Goal: Information Seeking & Learning: Learn about a topic

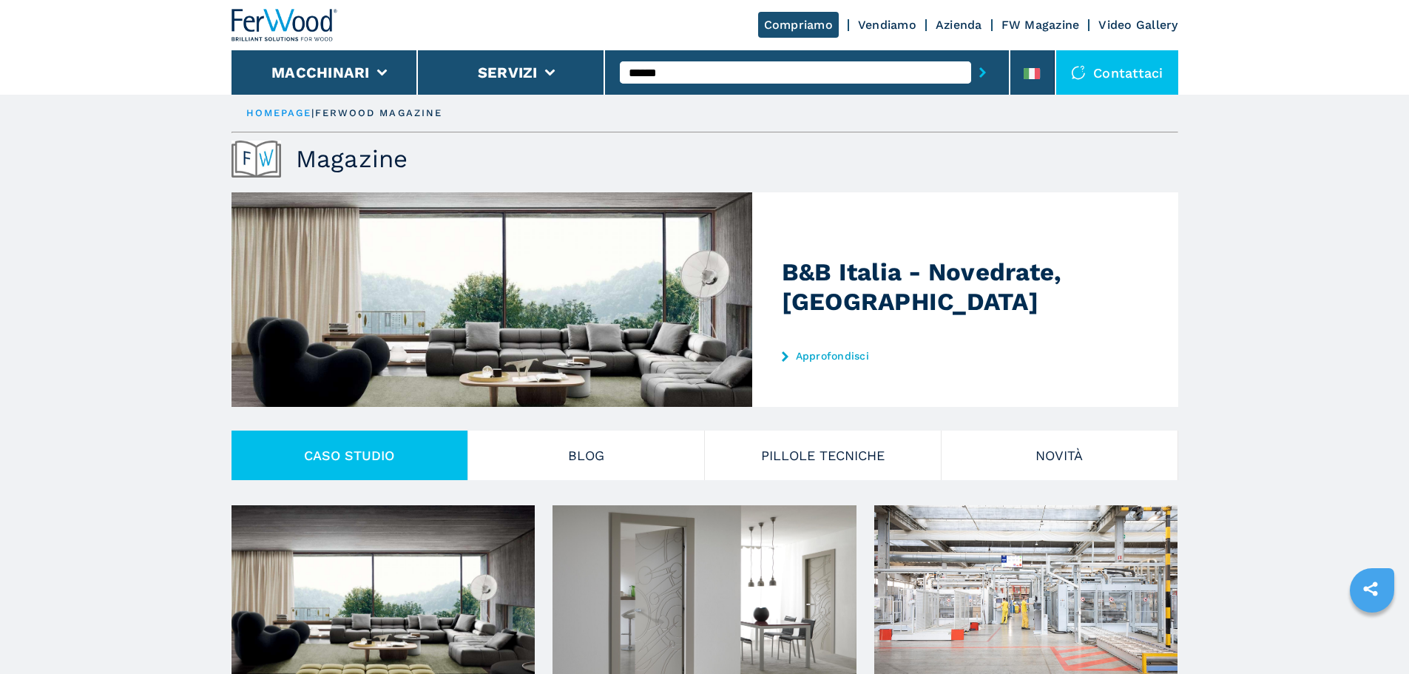
type input "******"
click at [971, 55] on button "submit-button" at bounding box center [982, 72] width 23 height 34
click at [980, 71] on icon "submit-button" at bounding box center [983, 72] width 7 height 10
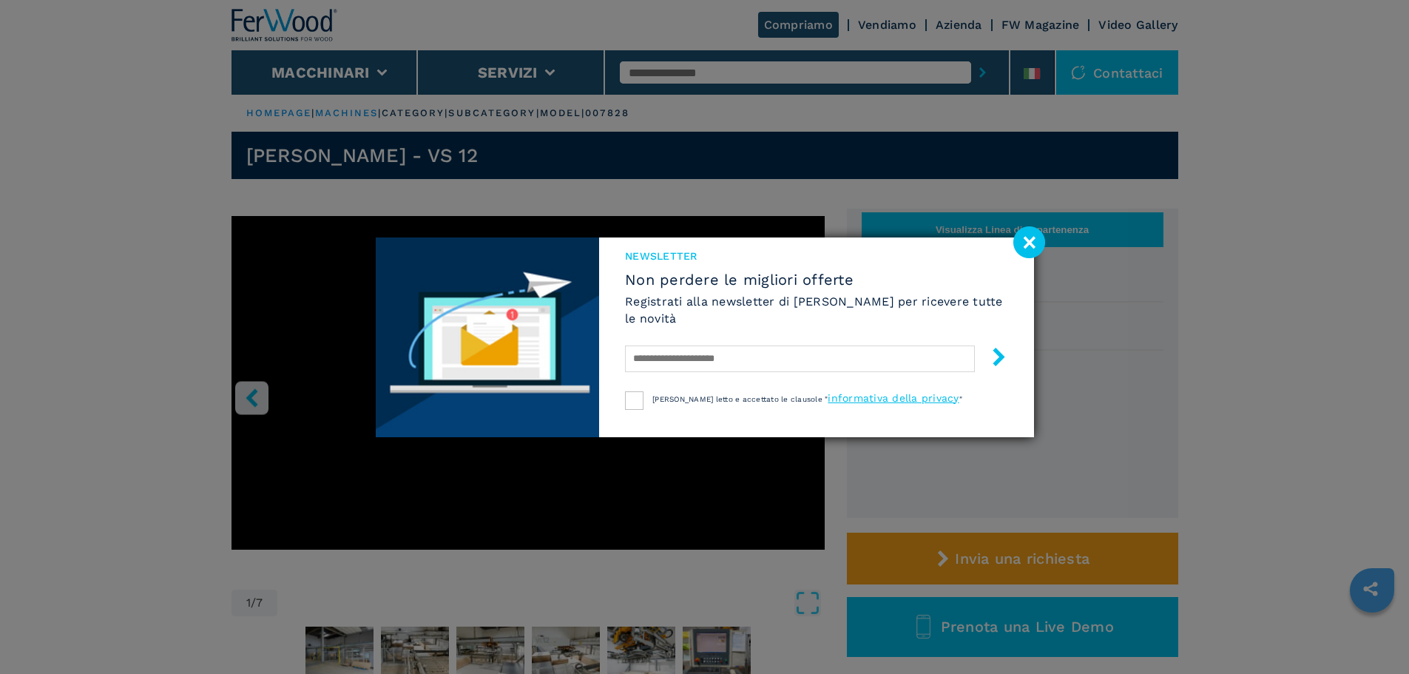
click at [1048, 234] on div "NEWSLETTER Non perdere le migliori offerte Registrati alla newsletter di Ferwoo…" at bounding box center [704, 337] width 1409 height 674
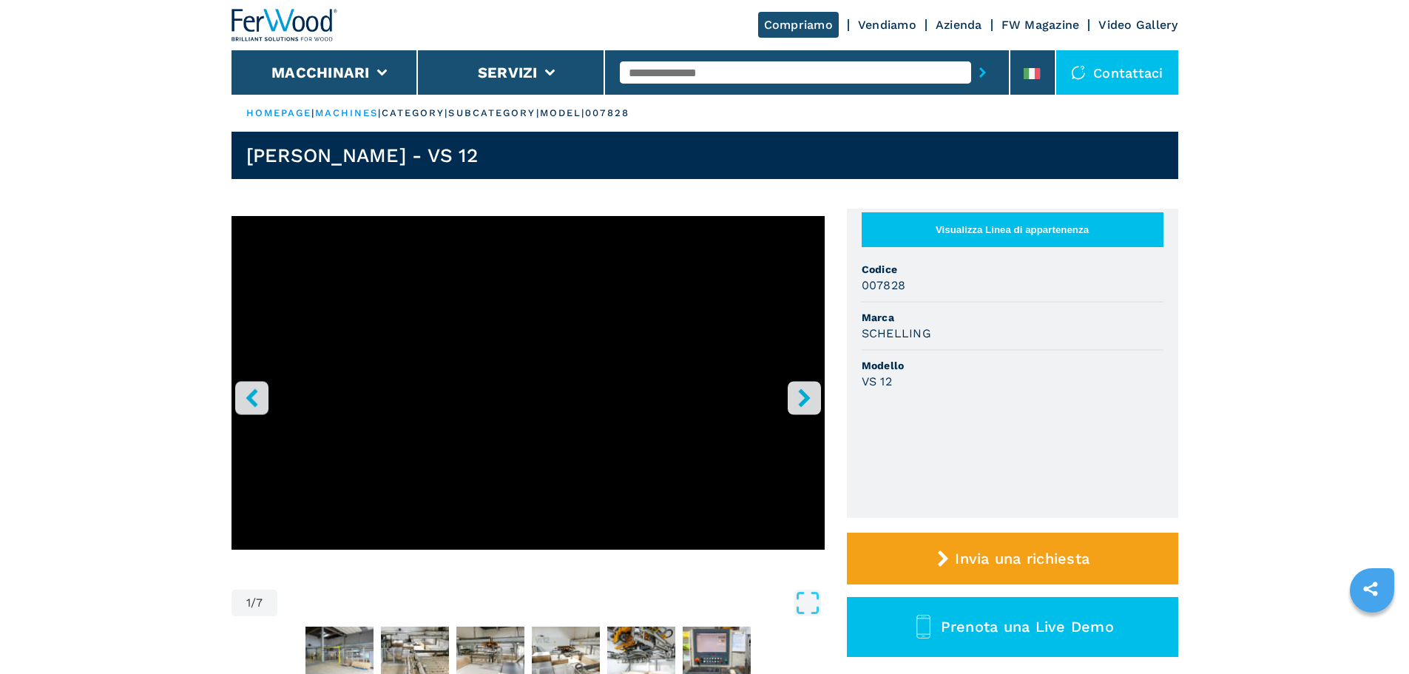
click at [687, 75] on input "text" at bounding box center [795, 72] width 351 height 22
paste input "******"
type input "******"
click at [971, 55] on button "submit-button" at bounding box center [982, 72] width 23 height 34
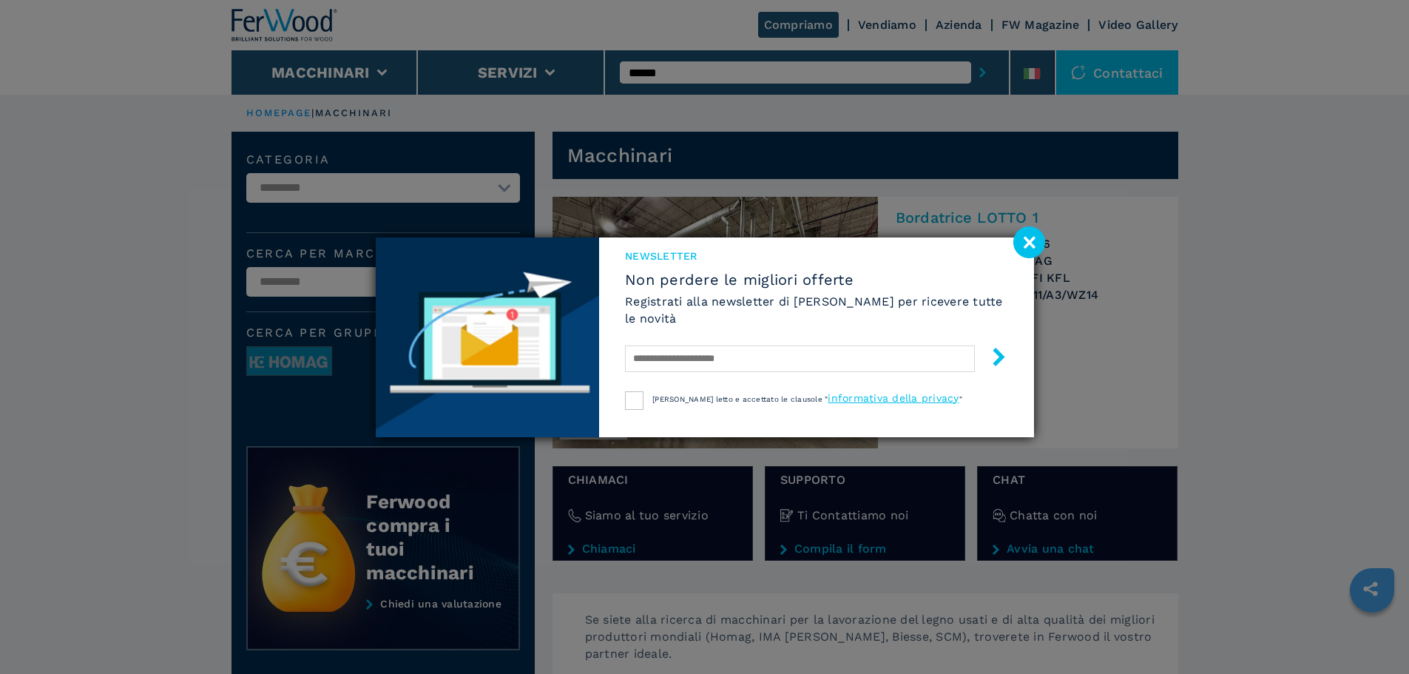
click at [1033, 237] on image at bounding box center [1030, 242] width 32 height 32
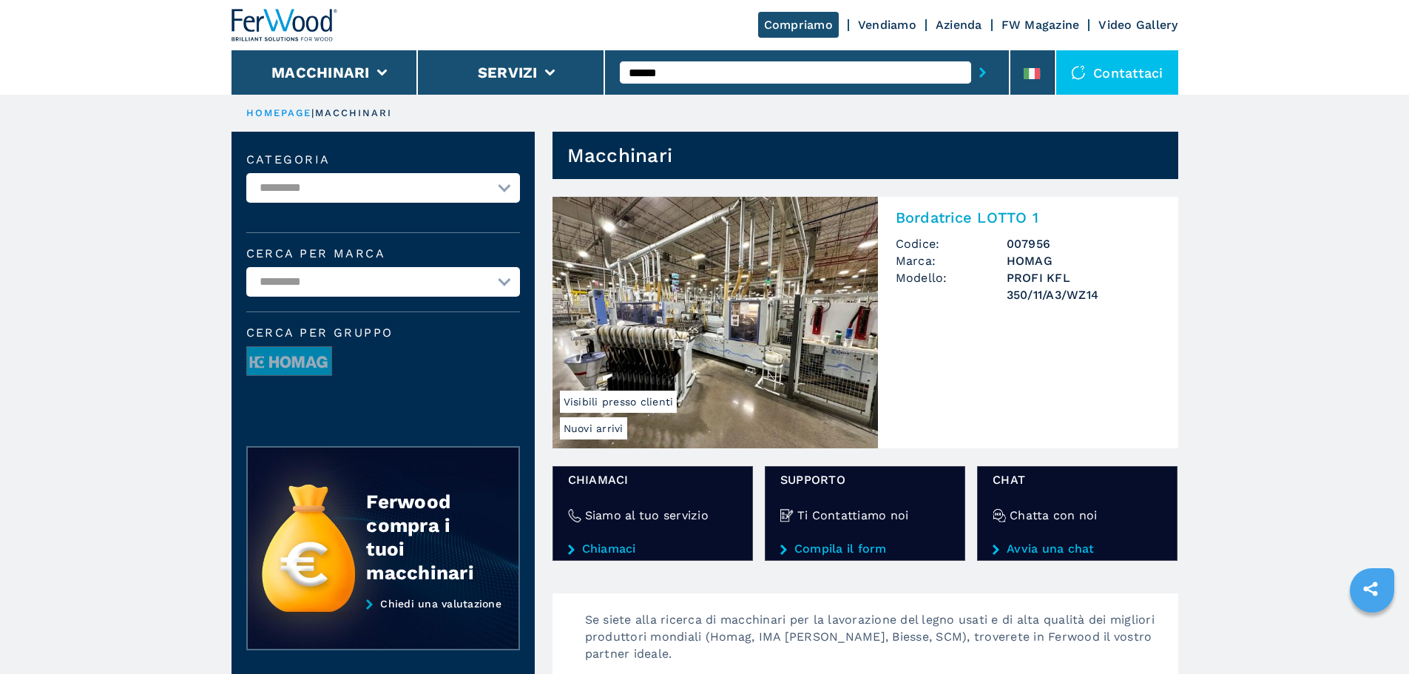
click at [966, 220] on h2 "Bordatrice LOTTO 1" at bounding box center [1028, 218] width 265 height 18
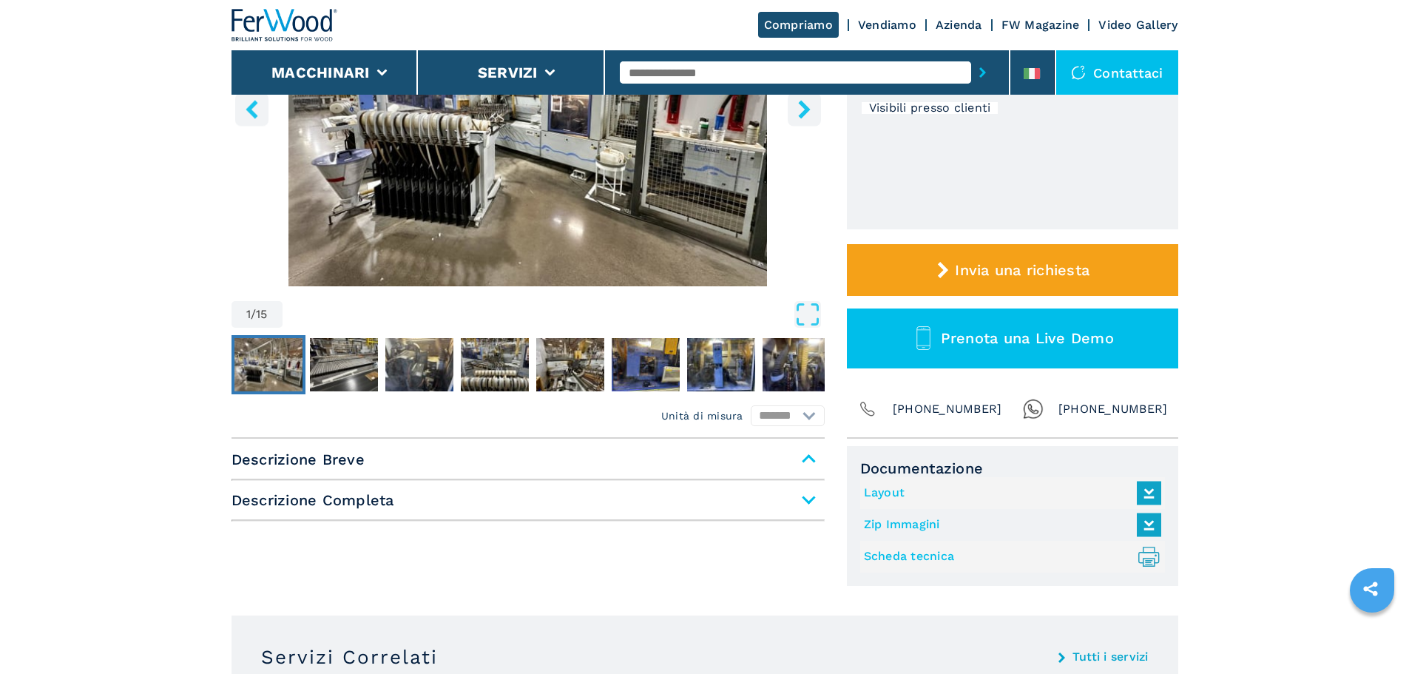
scroll to position [289, 0]
click at [811, 460] on span "Descrizione Breve" at bounding box center [528, 458] width 593 height 27
click at [806, 457] on span "Descrizione Breve" at bounding box center [528, 458] width 593 height 27
click at [810, 497] on span "Descrizione Completa" at bounding box center [528, 499] width 593 height 27
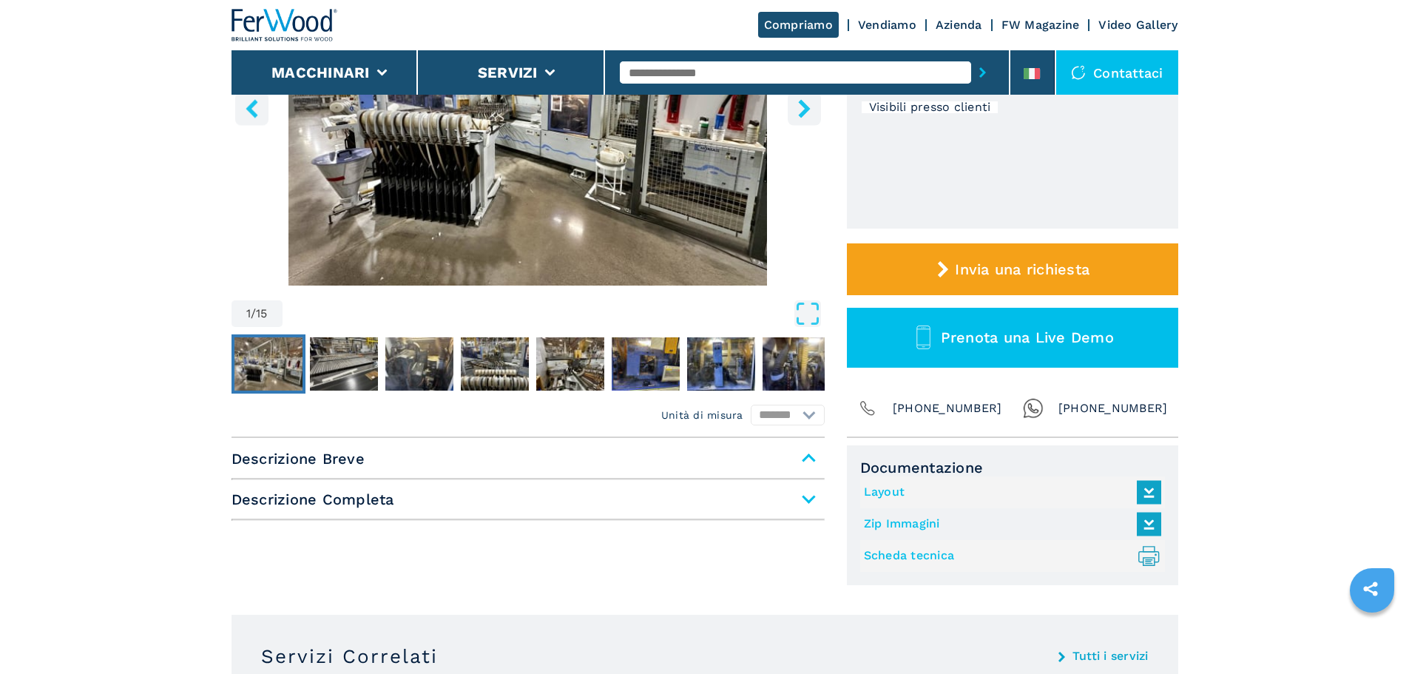
click at [805, 499] on span "Descrizione Completa" at bounding box center [528, 499] width 593 height 27
click at [543, 505] on span "Descrizione Completa" at bounding box center [528, 499] width 593 height 27
click at [671, 65] on input "text" at bounding box center [795, 72] width 351 height 22
paste input "******"
type input "******"
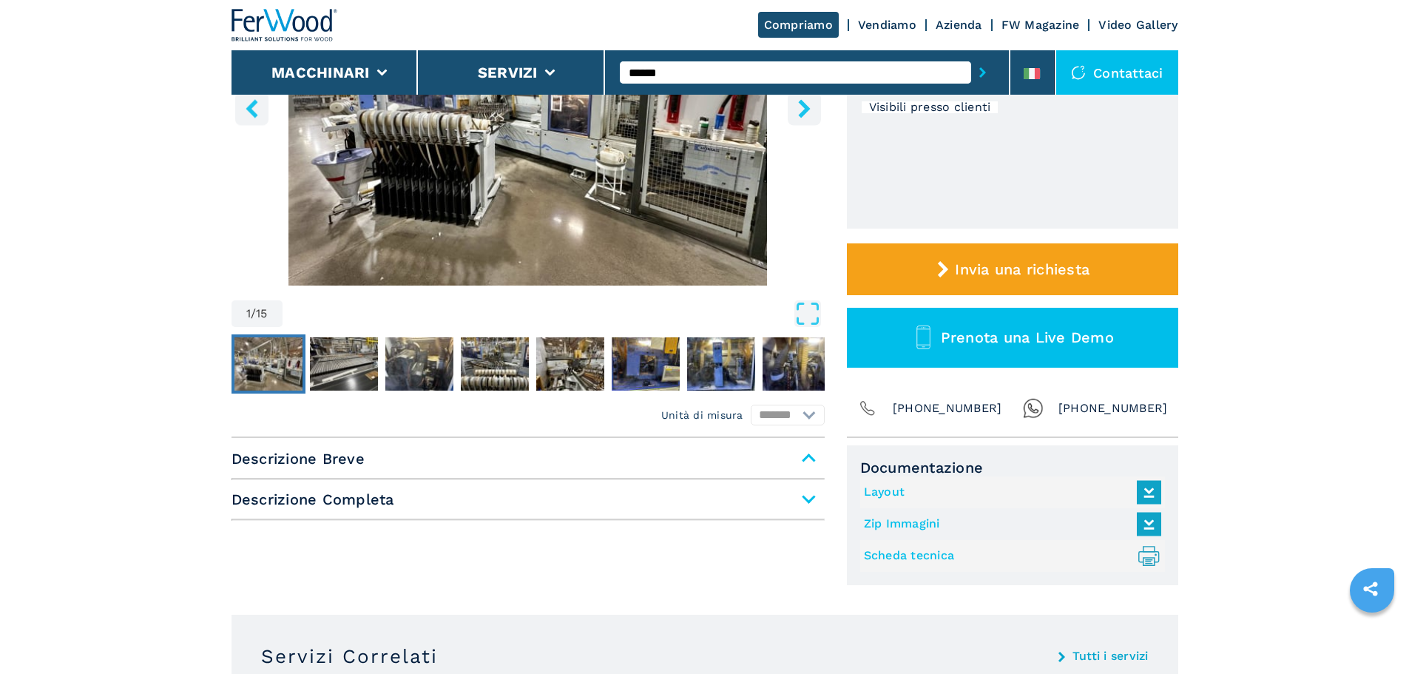
click at [971, 55] on button "submit-button" at bounding box center [982, 72] width 23 height 34
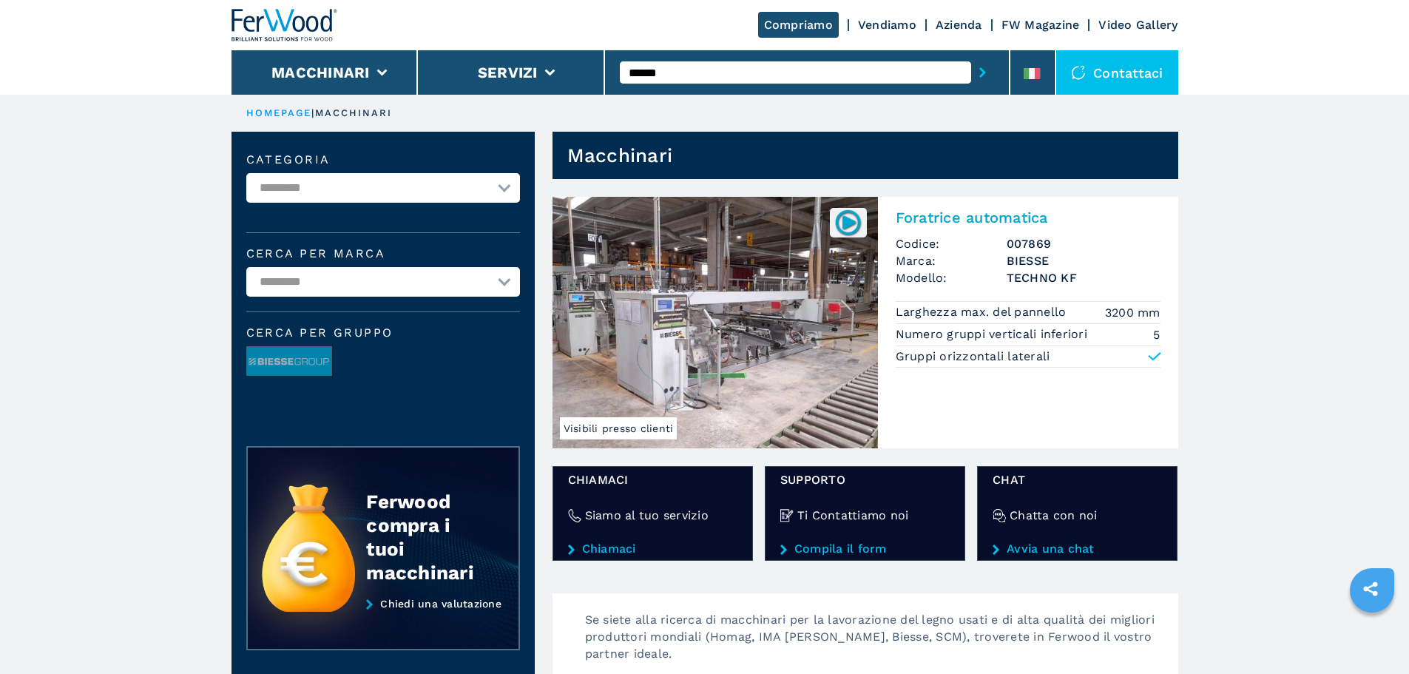
click at [977, 215] on h2 "Foratrice automatica" at bounding box center [1028, 218] width 265 height 18
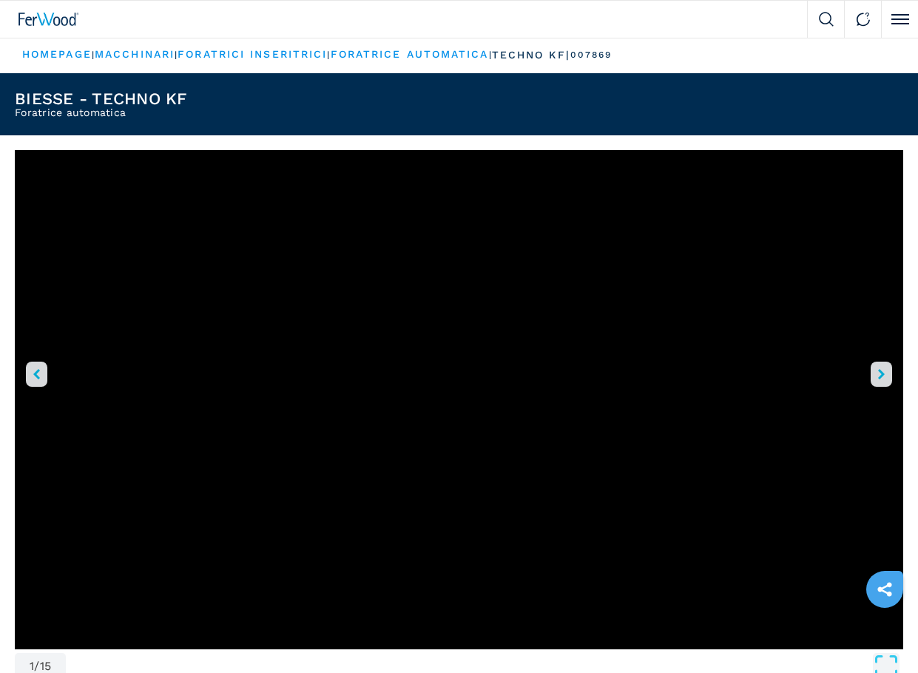
click at [40, 21] on img at bounding box center [48, 19] width 61 height 13
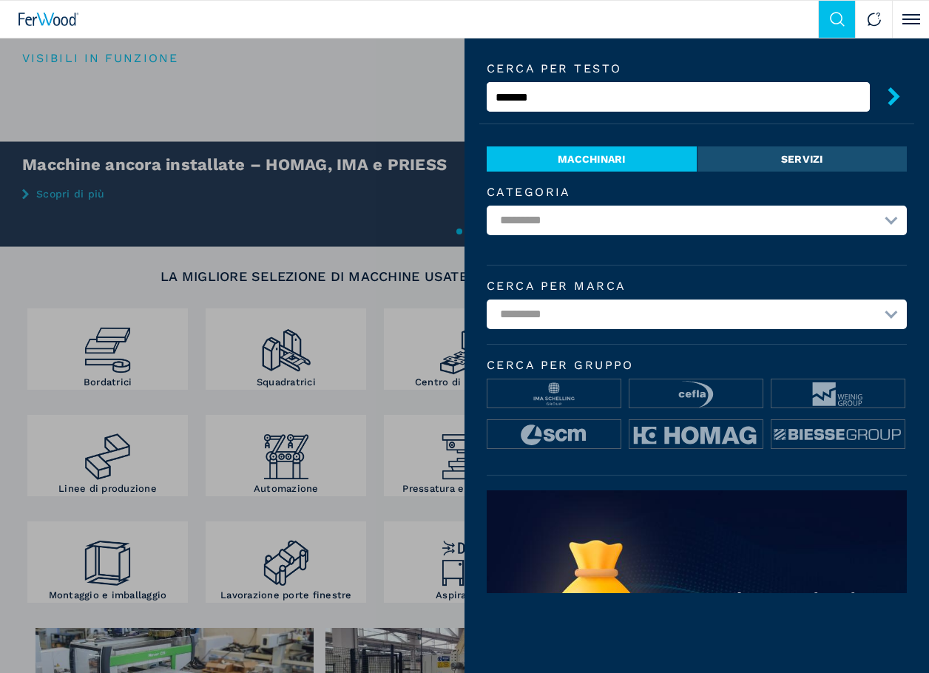
type input "******"
click at [870, 81] on button "submit-button" at bounding box center [888, 98] width 37 height 35
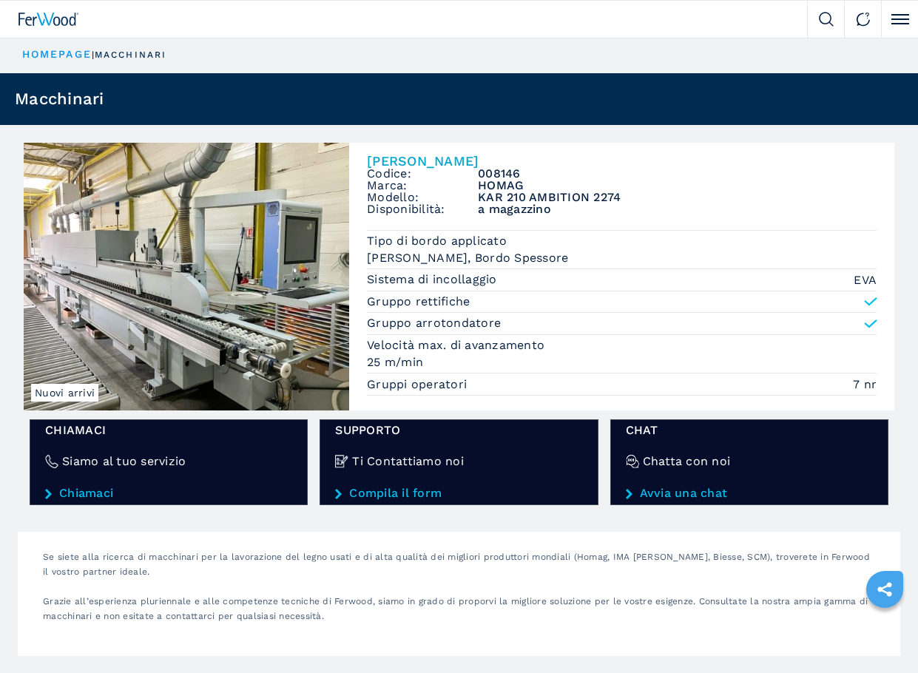
click at [457, 155] on h2 "[PERSON_NAME]" at bounding box center [622, 161] width 510 height 13
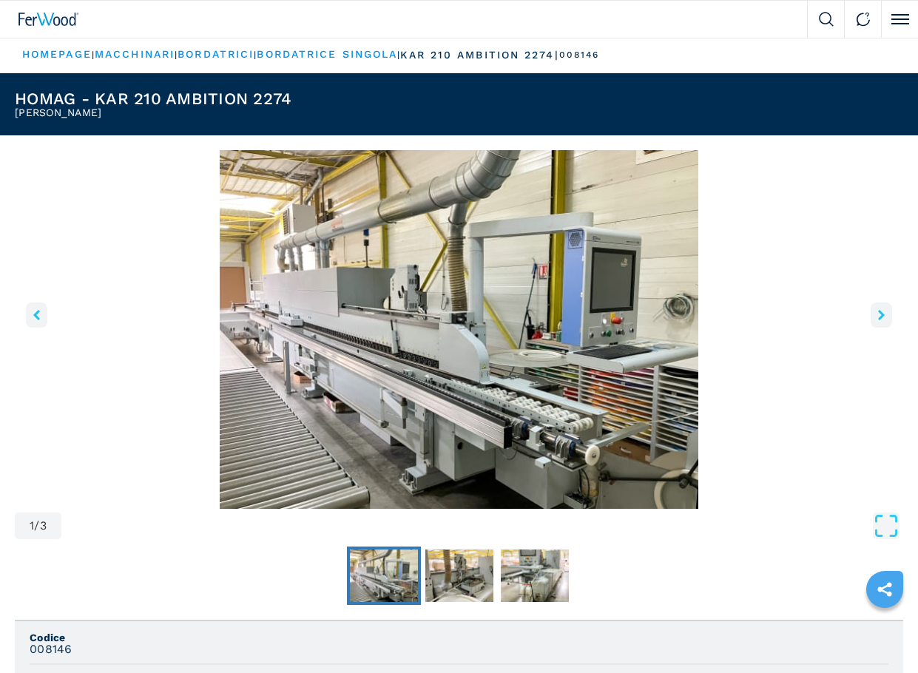
click at [36, 28] on div at bounding box center [403, 19] width 807 height 37
click at [59, 28] on div at bounding box center [403, 19] width 807 height 37
click at [55, 22] on img at bounding box center [48, 19] width 61 height 13
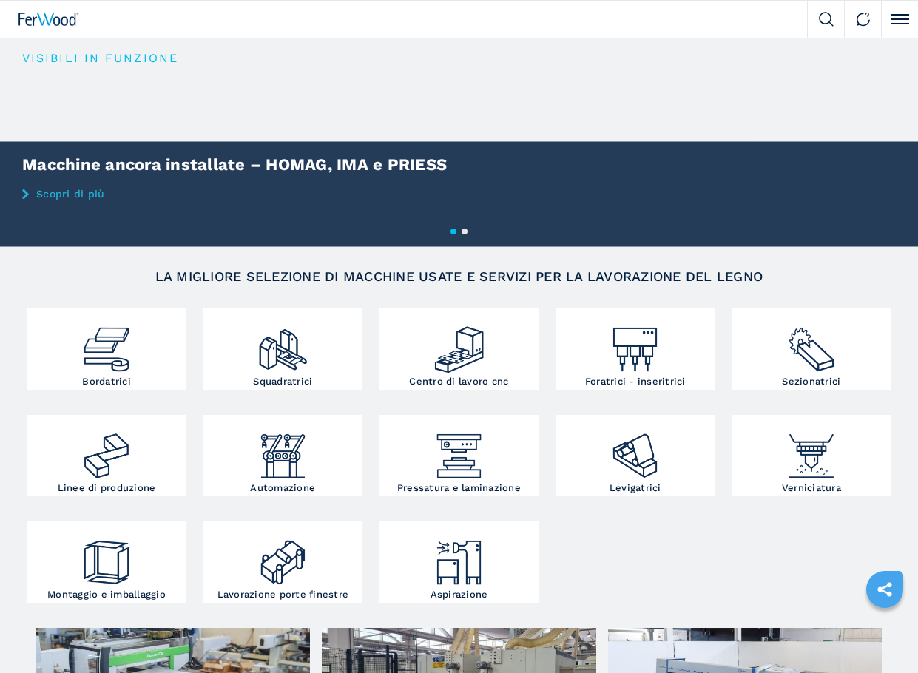
click at [824, 25] on img at bounding box center [826, 19] width 15 height 15
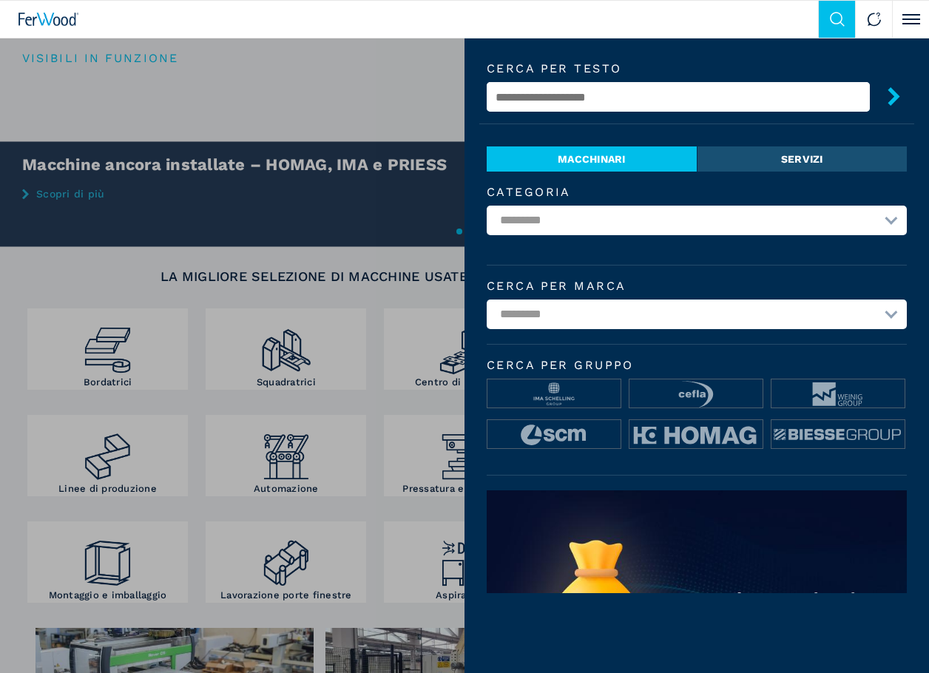
click at [701, 99] on input "text" at bounding box center [678, 97] width 383 height 30
type input "****"
click at [870, 81] on button "submit-button" at bounding box center [888, 98] width 37 height 35
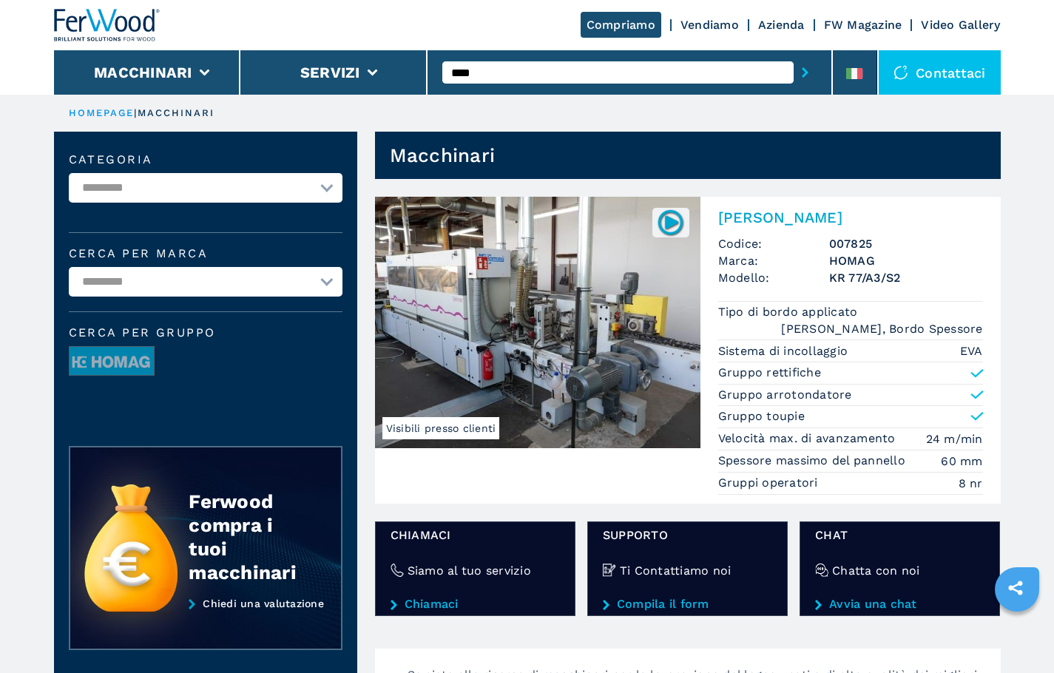
click at [107, 19] on img at bounding box center [107, 25] width 107 height 33
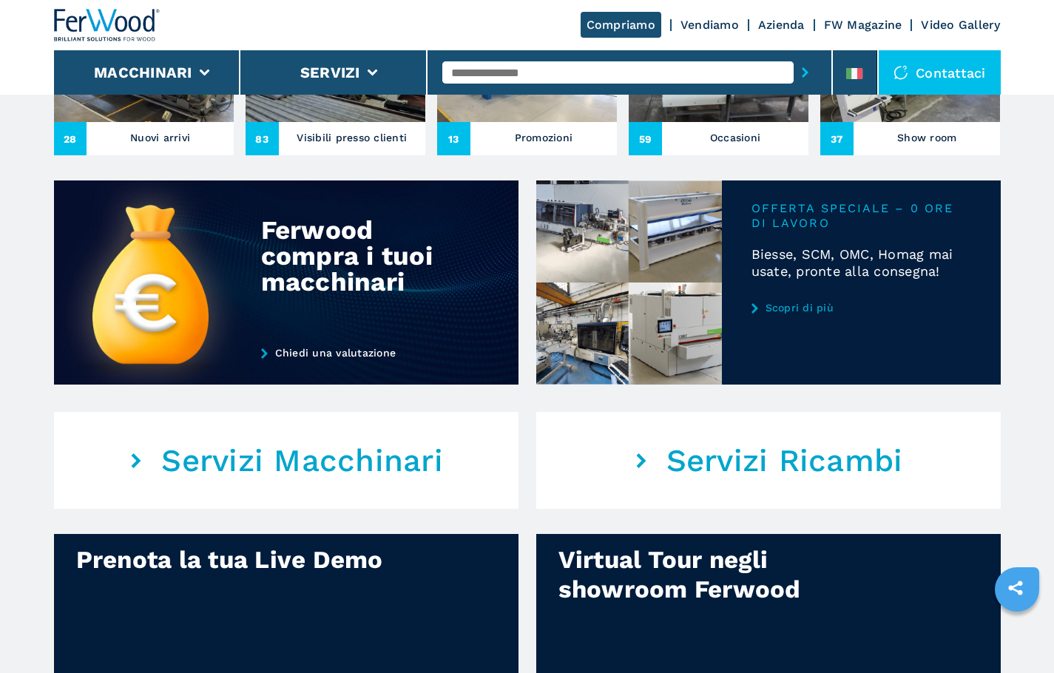
scroll to position [639, 0]
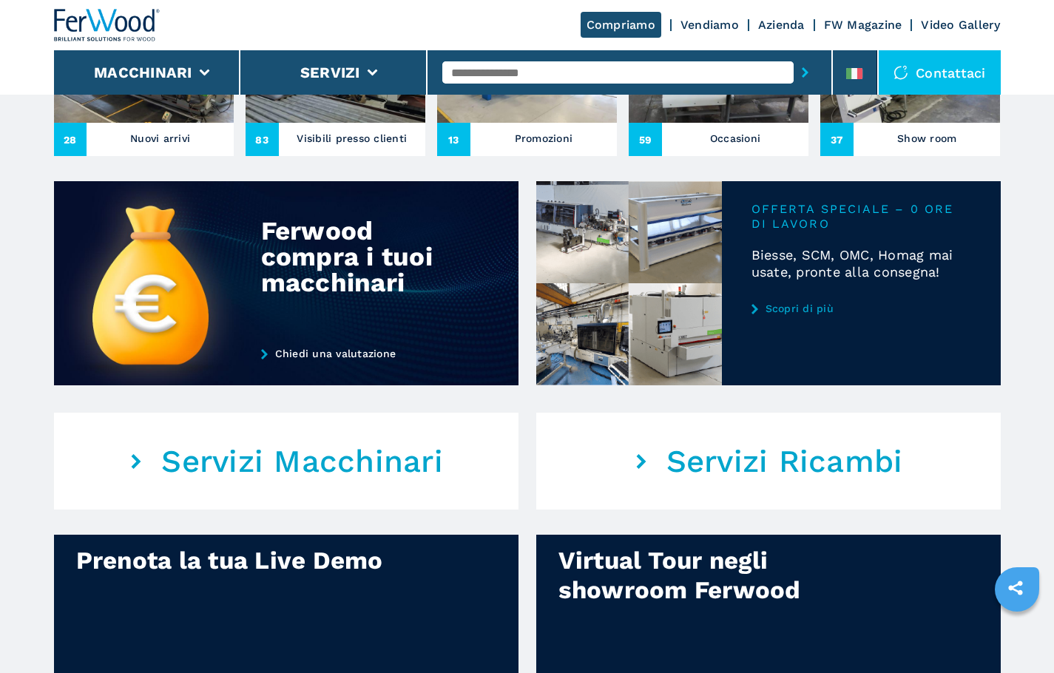
click at [823, 275] on div at bounding box center [768, 283] width 465 height 204
click at [788, 311] on link "Scopri di più" at bounding box center [862, 309] width 220 height 12
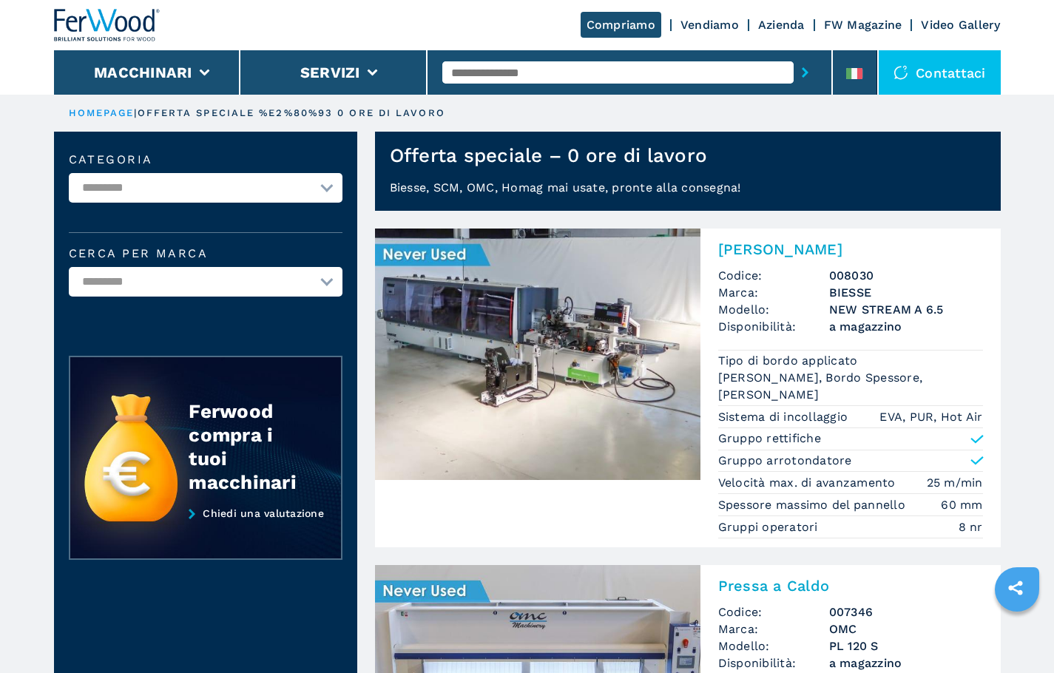
click at [525, 66] on input "text" at bounding box center [617, 72] width 351 height 22
type input "****"
click at [794, 55] on button "submit-button" at bounding box center [805, 72] width 23 height 34
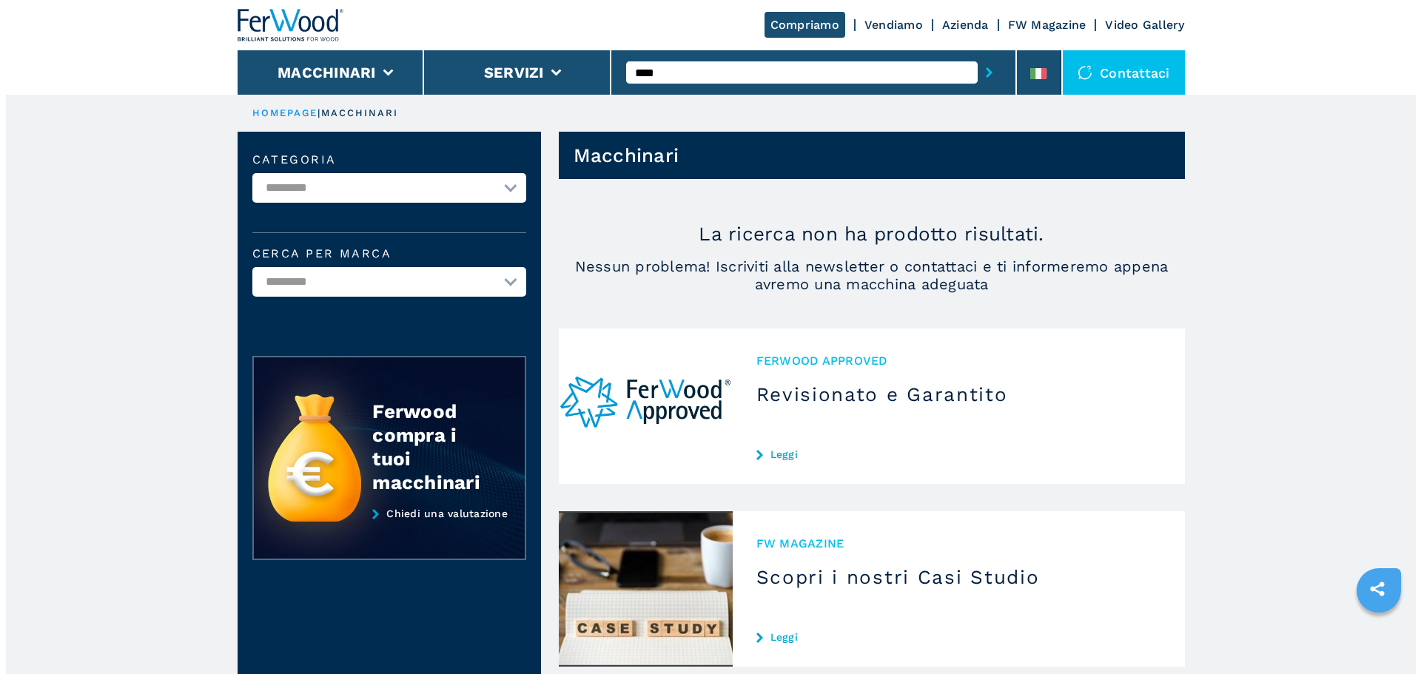
scroll to position [292, 0]
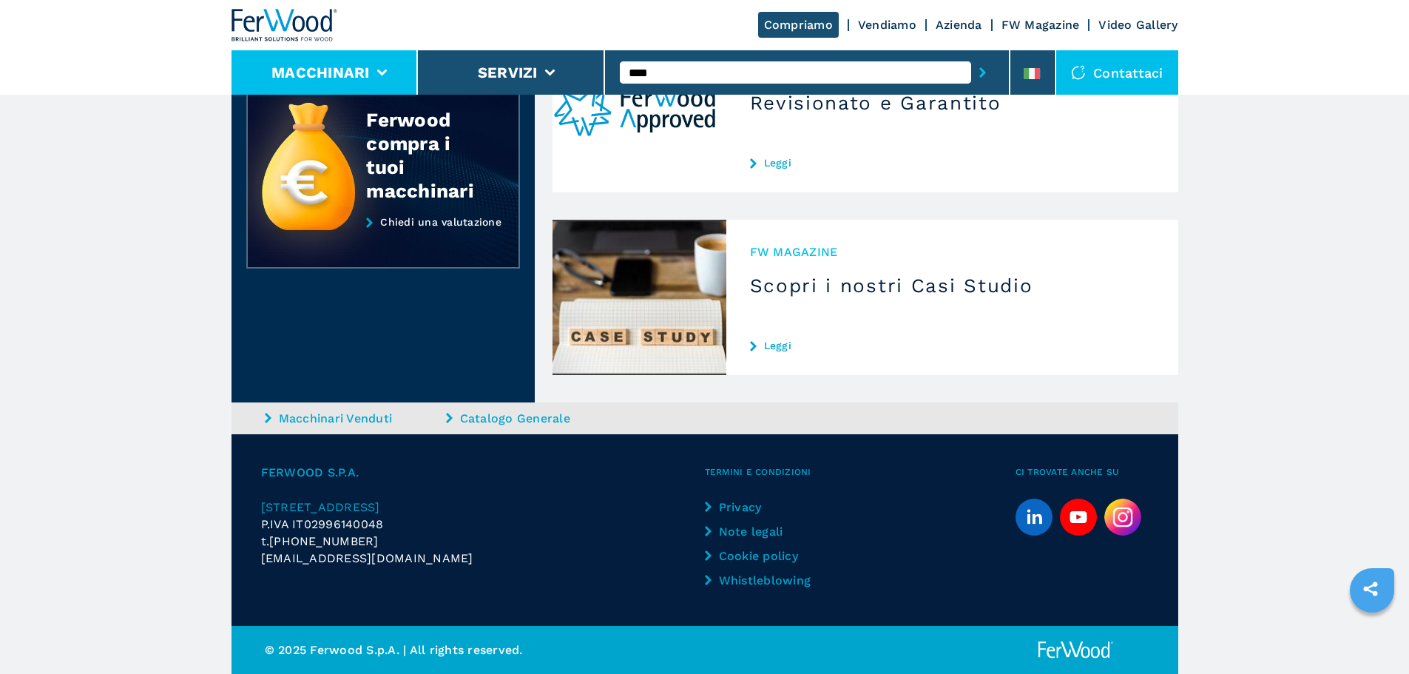
click at [364, 64] on button "Macchinari" at bounding box center [321, 73] width 98 height 18
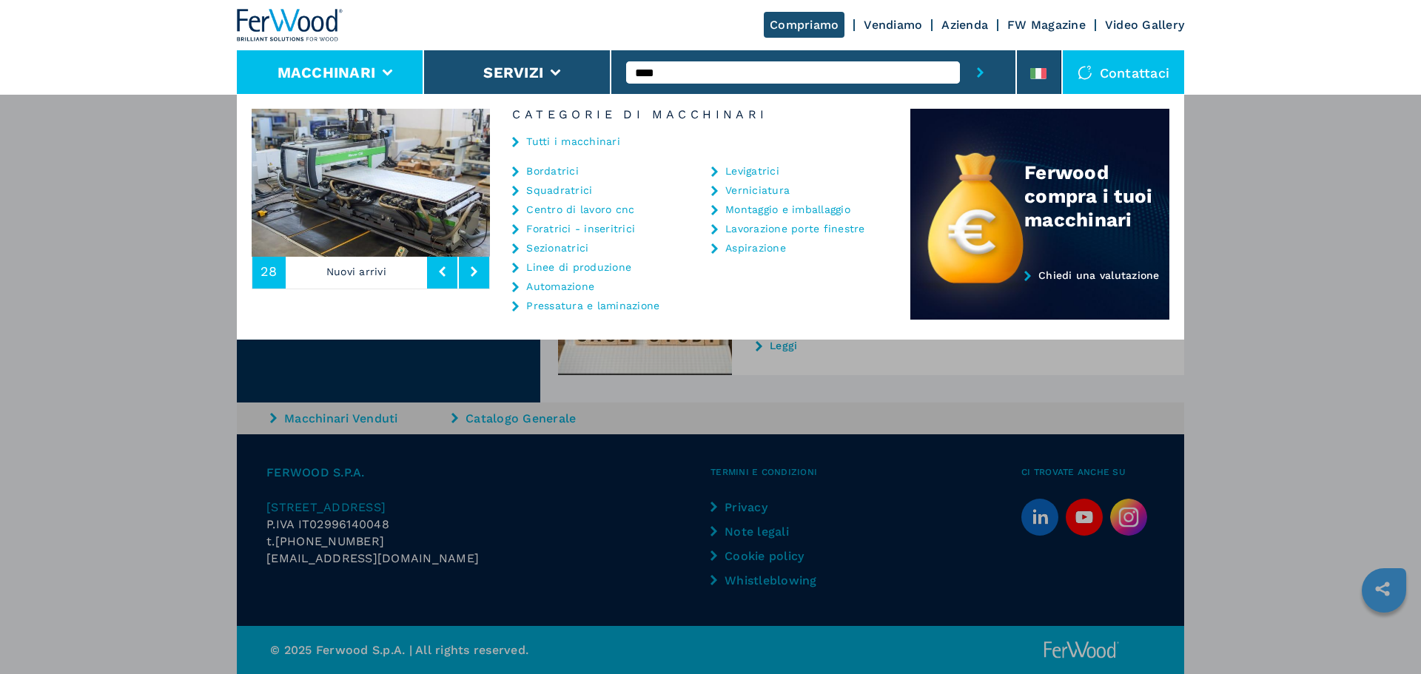
click at [603, 141] on link "Tutti i macchinari" at bounding box center [573, 141] width 94 height 10
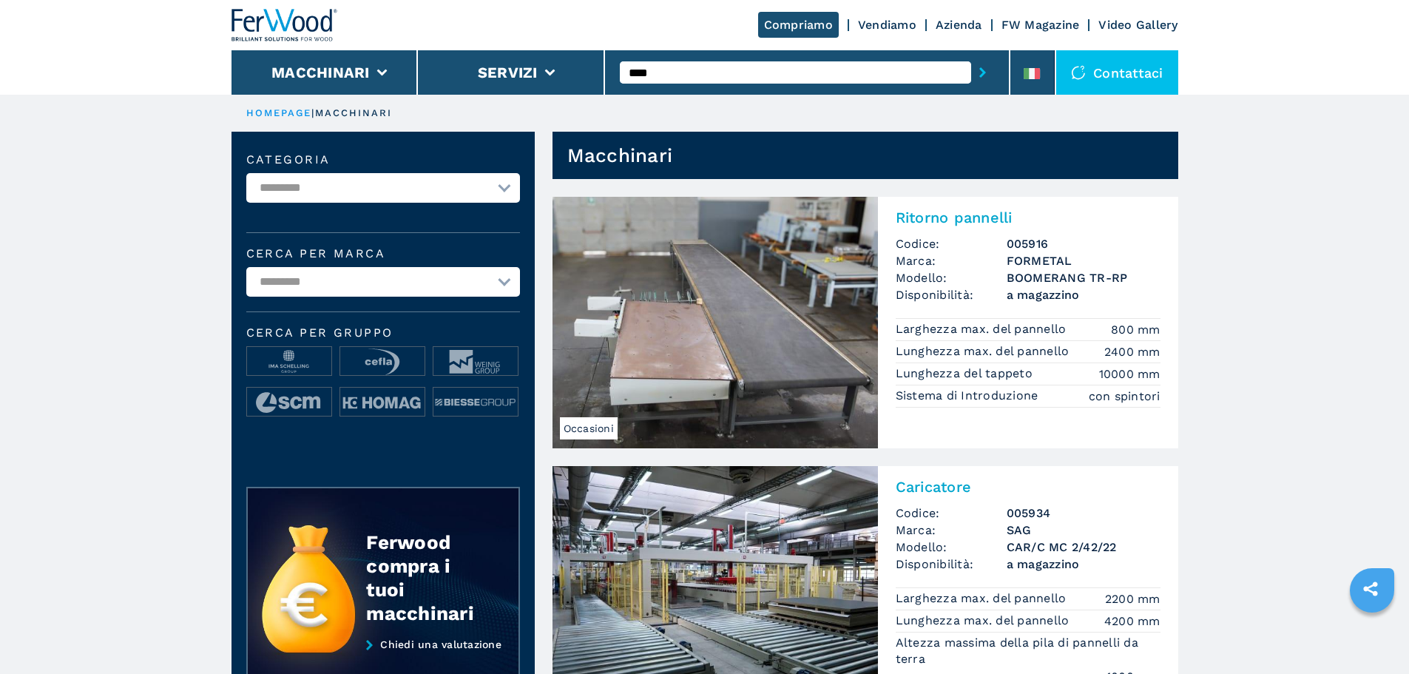
click at [940, 212] on h2 "Ritorno pannelli" at bounding box center [1028, 218] width 265 height 18
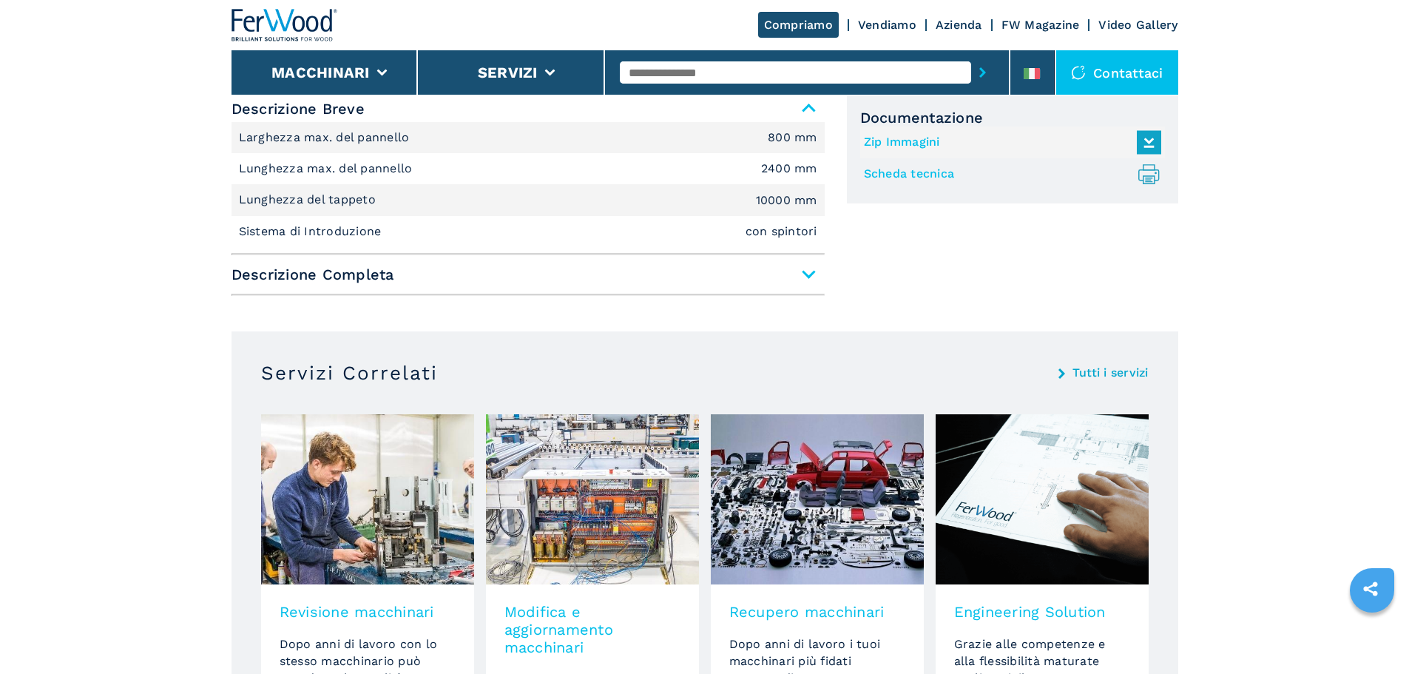
scroll to position [653, 0]
click at [813, 277] on span "Descrizione Completa" at bounding box center [528, 275] width 593 height 27
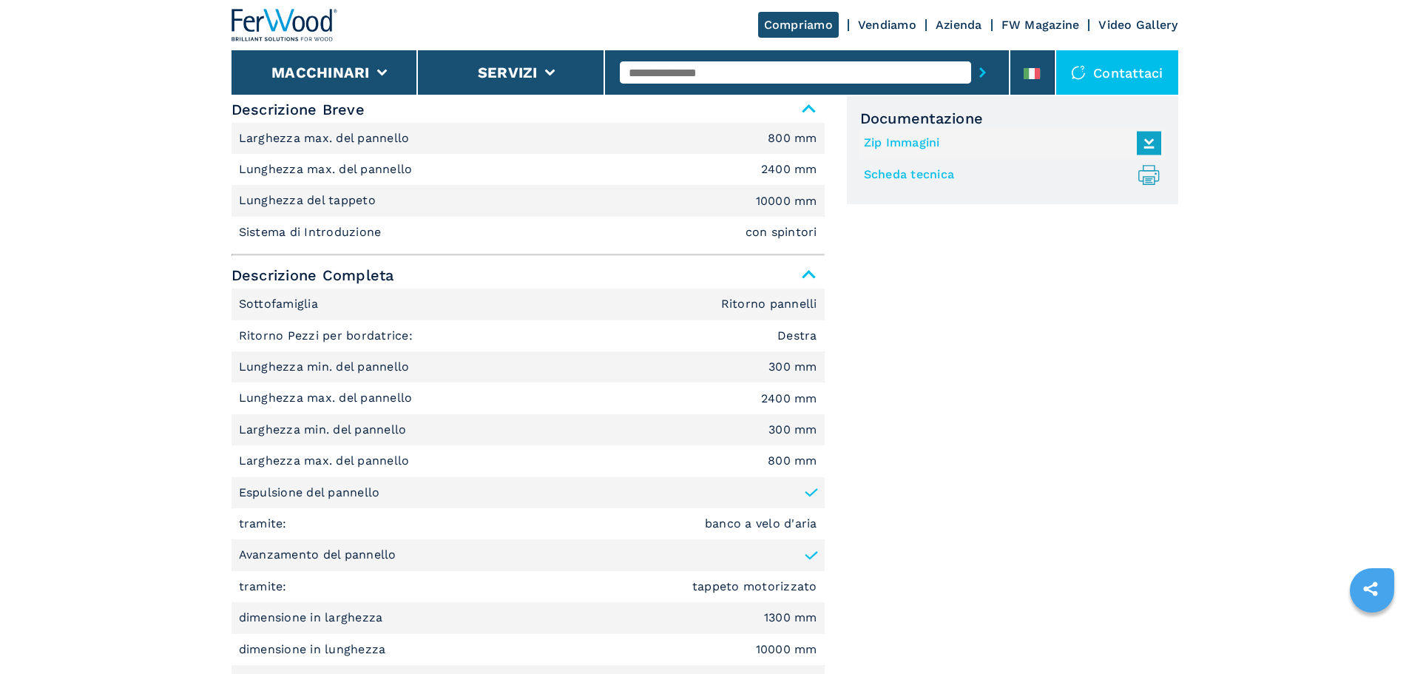
click at [812, 277] on span "Descrizione Completa" at bounding box center [528, 275] width 593 height 27
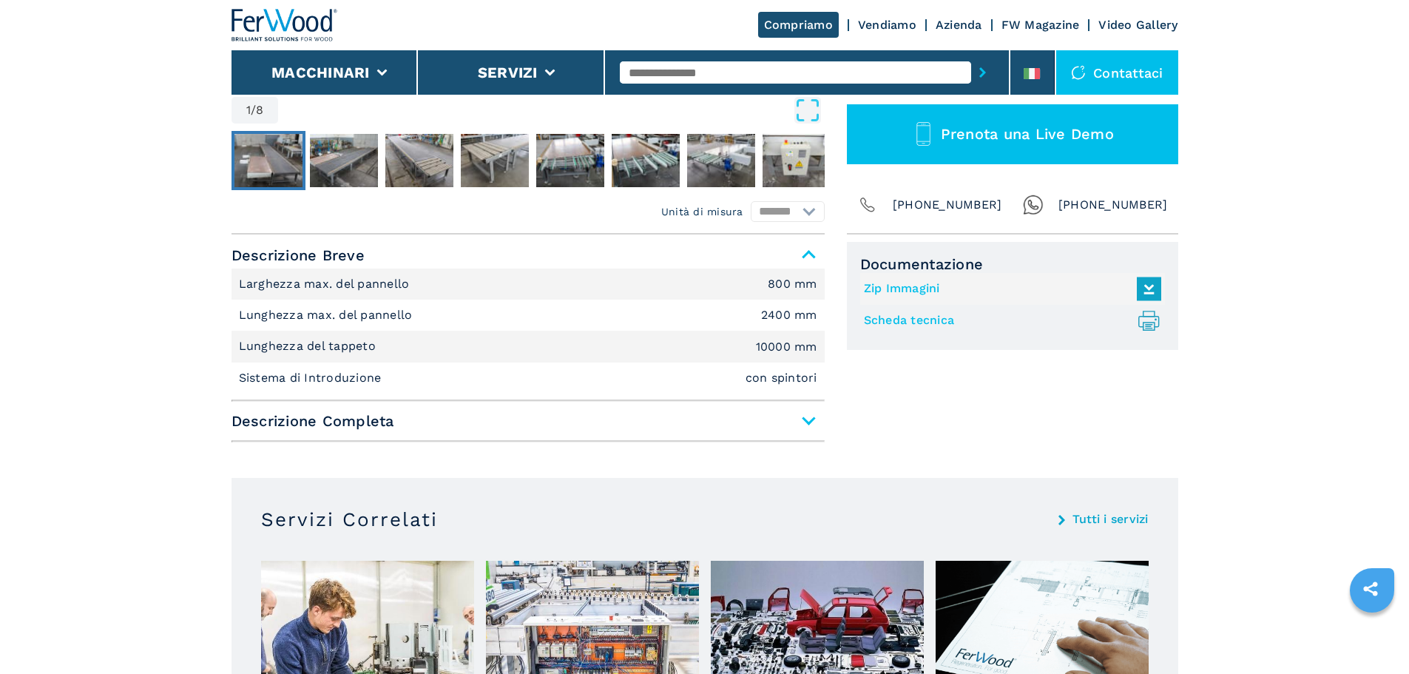
scroll to position [0, 0]
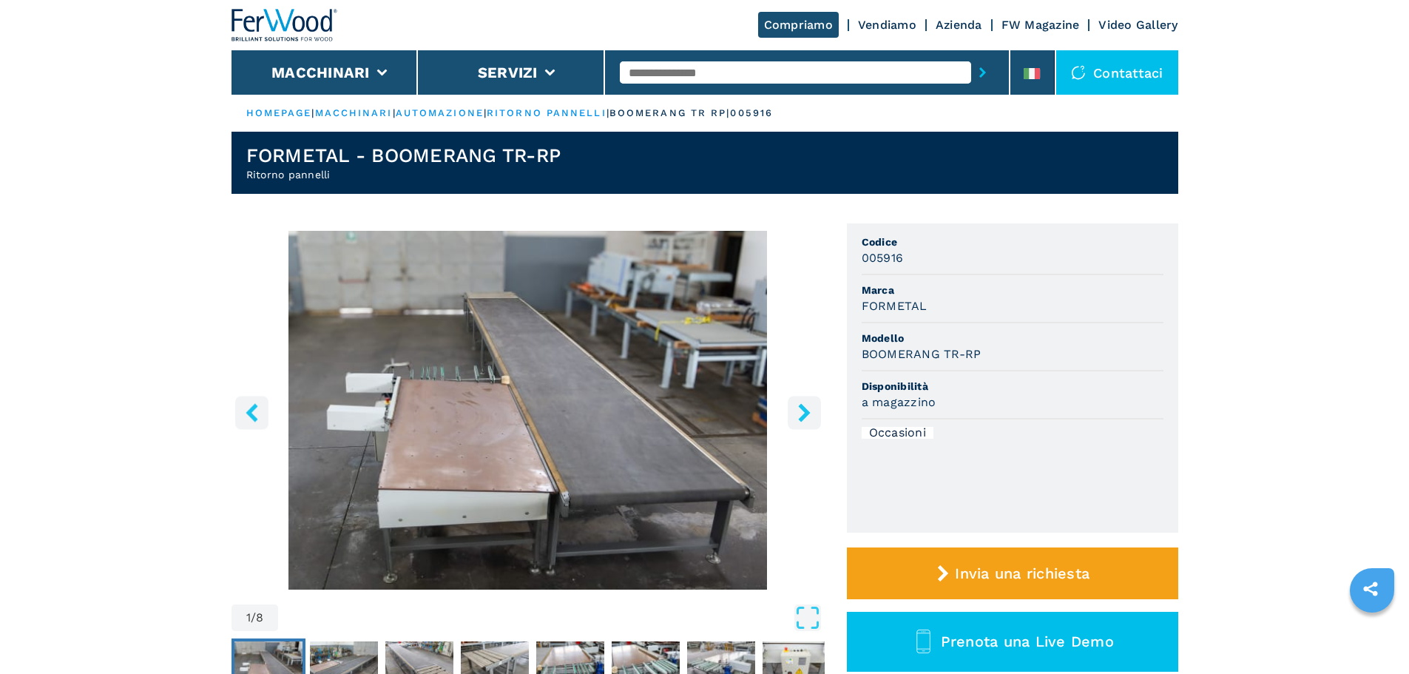
click at [302, 30] on img at bounding box center [285, 25] width 107 height 33
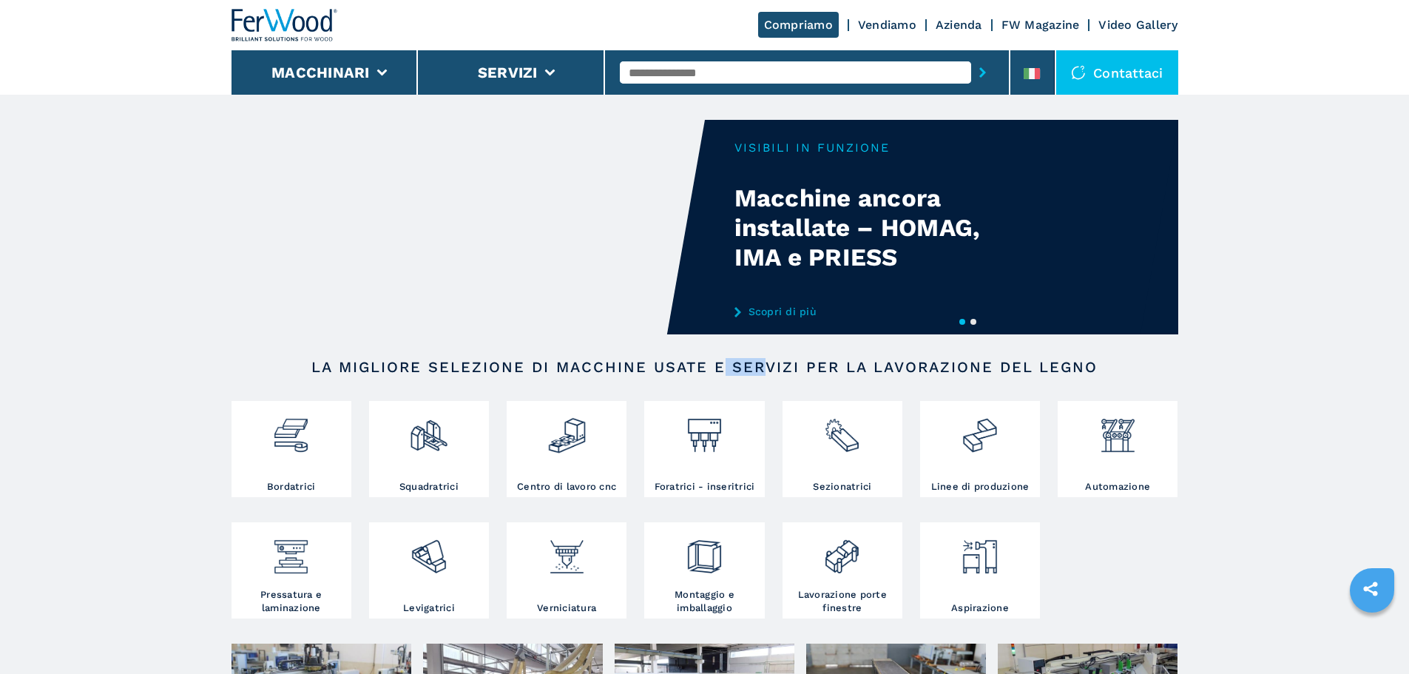
drag, startPoint x: 762, startPoint y: 368, endPoint x: 724, endPoint y: 364, distance: 37.9
click at [724, 364] on h2 "LA MIGLIORE SELEZIONE DI MACCHINE USATE E SERVIZI PER LA LAVORAZIONE DEL LEGNO" at bounding box center [705, 367] width 852 height 18
click at [716, 366] on h2 "LA MIGLIORE SELEZIONE DI MACCHINE USATE E SERVIZI PER LA LAVORAZIONE DEL LEGNO" at bounding box center [705, 367] width 852 height 18
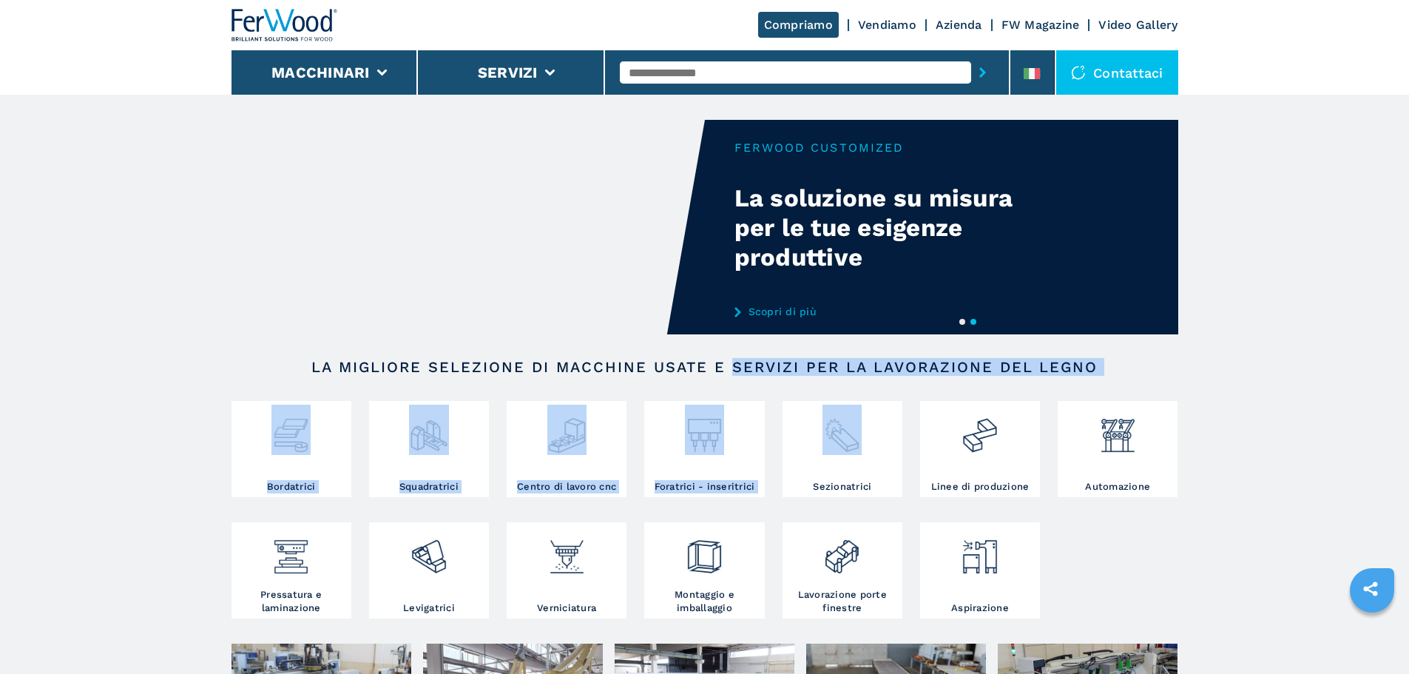
drag, startPoint x: 732, startPoint y: 368, endPoint x: 906, endPoint y: 385, distance: 175.4
click at [906, 385] on section "LA MIGLIORE SELEZIONE DI MACCHINE USATE E SERVIZI PER LA LAVORAZIONE DEL LEGNO …" at bounding box center [705, 501] width 947 height 286
